Goal: Navigation & Orientation: Go to known website

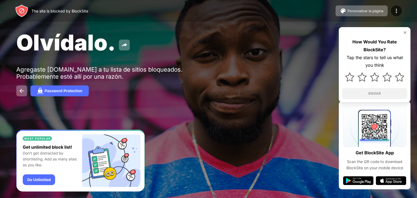
click at [295, 45] on div "Olvídalo." at bounding box center [170, 42] width 308 height 26
